Goal: Task Accomplishment & Management: Manage account settings

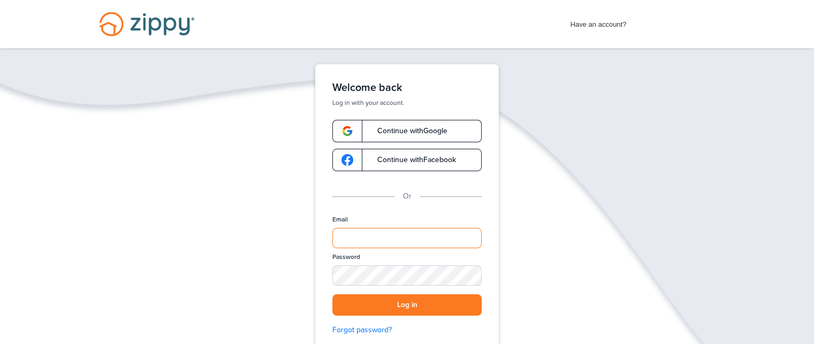
click at [353, 238] on input "Email" at bounding box center [406, 238] width 149 height 20
type input "**********"
click at [466, 275] on div "SHOW" at bounding box center [469, 276] width 24 height 10
click at [431, 305] on button "Log in" at bounding box center [406, 305] width 149 height 22
